Goal: Task Accomplishment & Management: Use online tool/utility

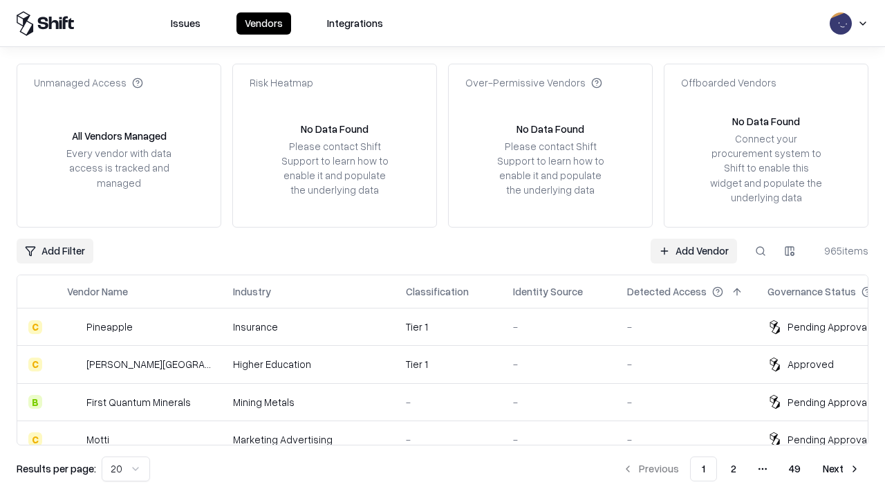
click at [694, 250] on link "Add Vendor" at bounding box center [694, 251] width 86 height 25
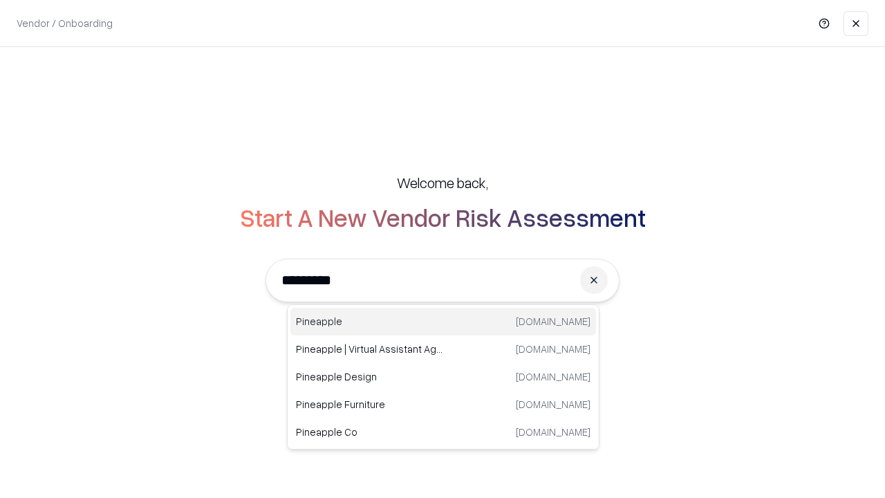
click at [443, 322] on div "Pineapple [DOMAIN_NAME]" at bounding box center [444, 322] width 306 height 28
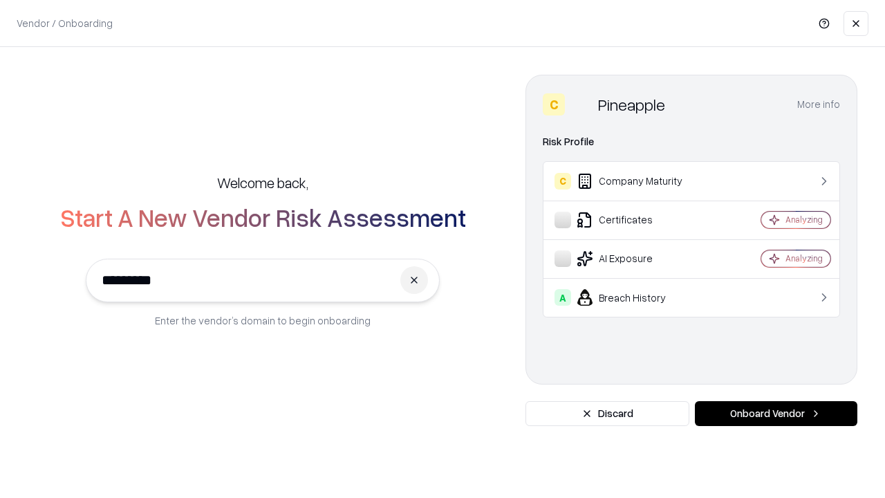
type input "*********"
click at [776, 414] on button "Onboard Vendor" at bounding box center [776, 413] width 163 height 25
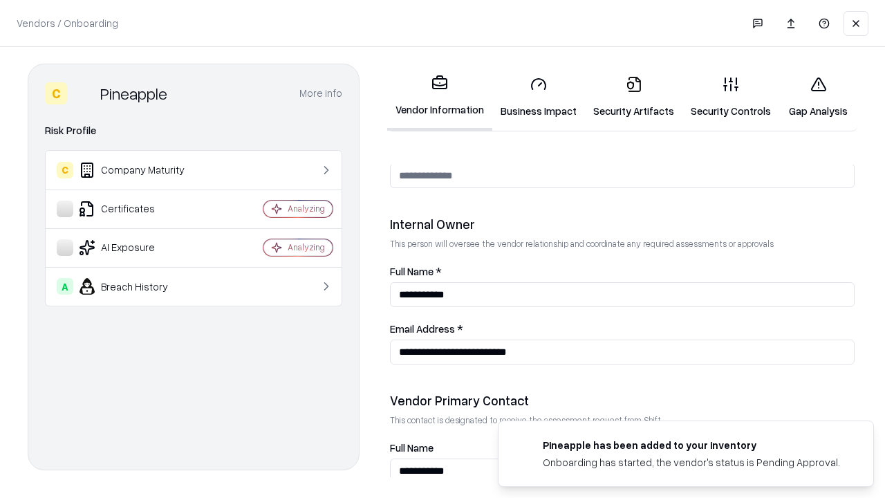
scroll to position [717, 0]
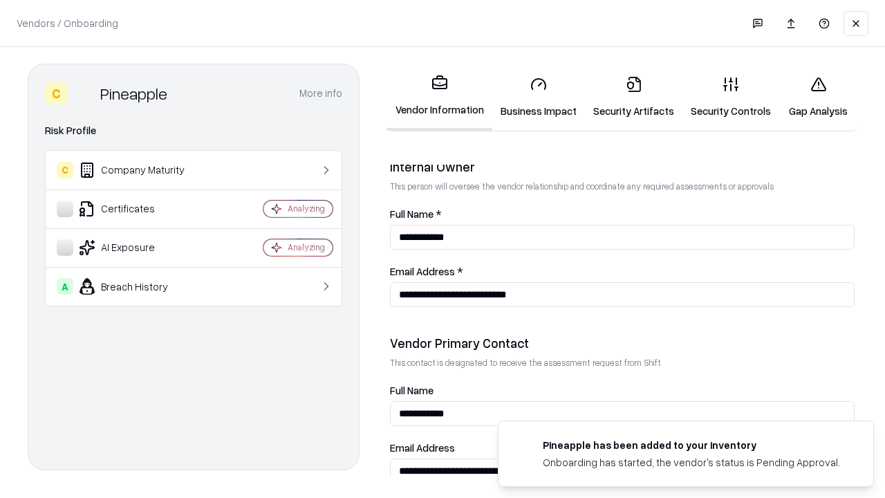
click at [634, 97] on link "Security Artifacts" at bounding box center [634, 97] width 98 height 64
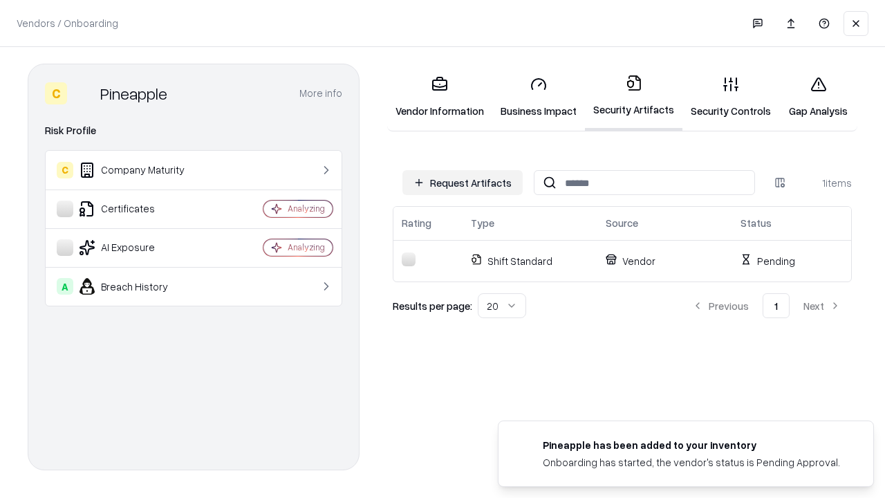
click at [463, 183] on button "Request Artifacts" at bounding box center [463, 182] width 120 height 25
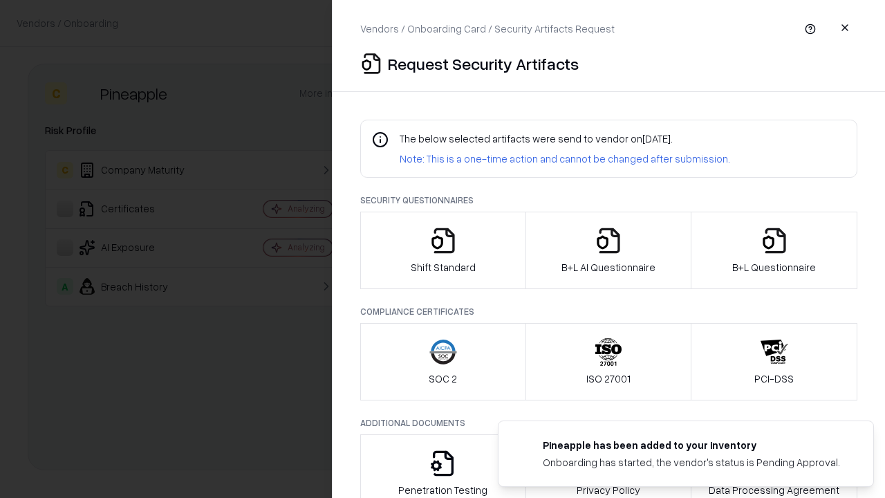
click at [774, 250] on icon "button" at bounding box center [775, 241] width 28 height 28
click at [608, 250] on icon "button" at bounding box center [609, 241] width 28 height 28
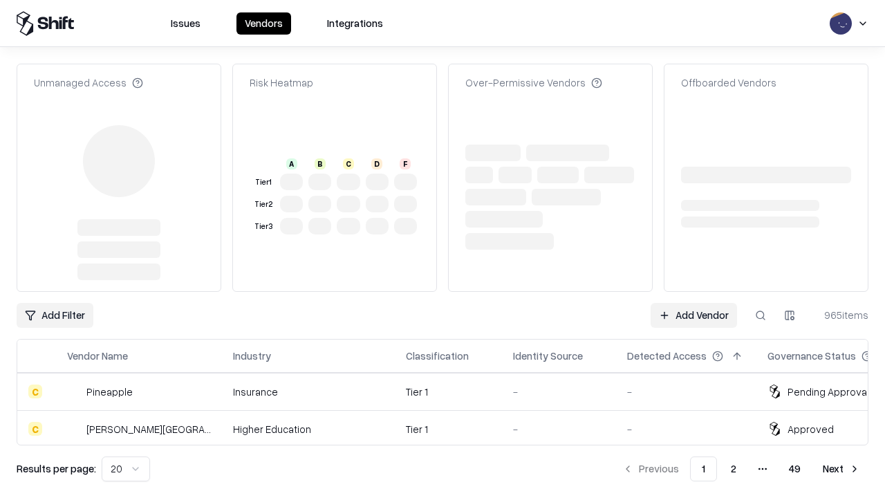
click at [694, 303] on link "Add Vendor" at bounding box center [694, 315] width 86 height 25
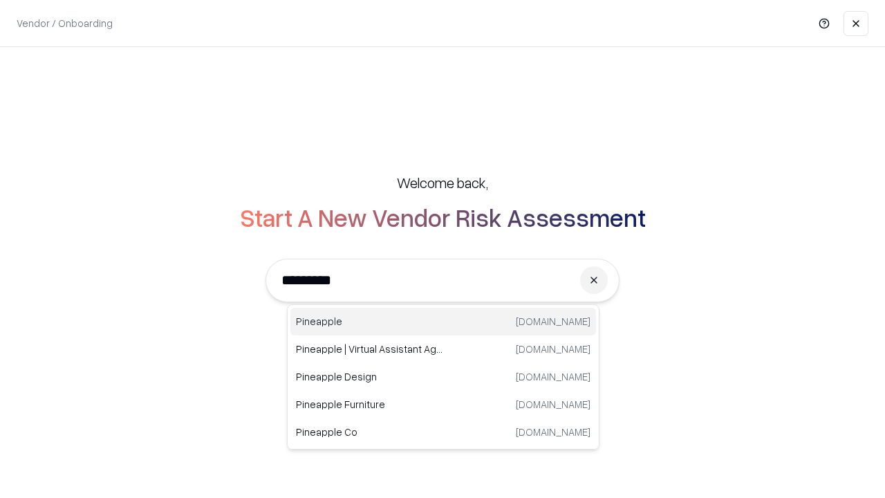
click at [443, 322] on div "Pineapple [DOMAIN_NAME]" at bounding box center [444, 322] width 306 height 28
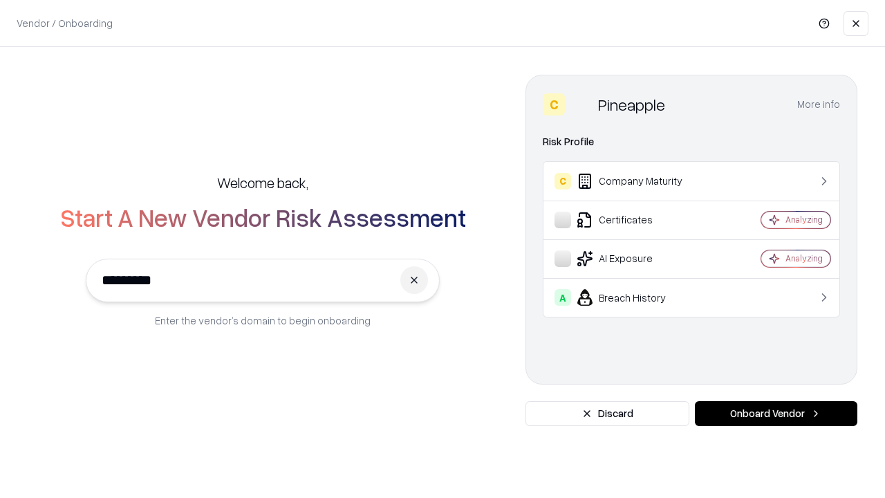
type input "*********"
click at [776, 414] on button "Onboard Vendor" at bounding box center [776, 413] width 163 height 25
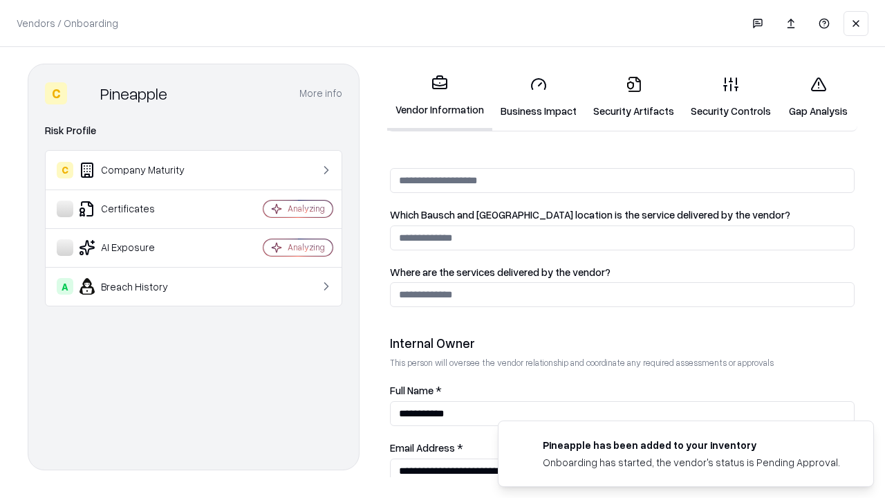
scroll to position [717, 0]
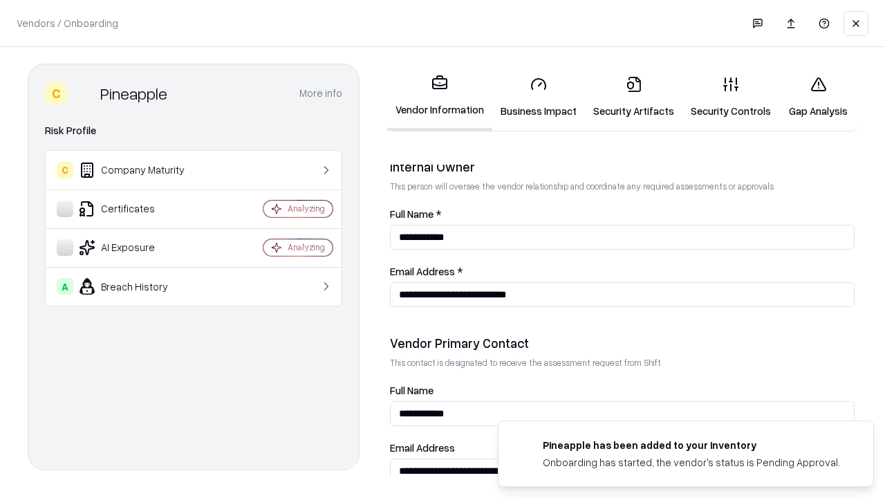
click at [818, 97] on link "Gap Analysis" at bounding box center [819, 97] width 78 height 64
